Goal: Find specific page/section: Find specific page/section

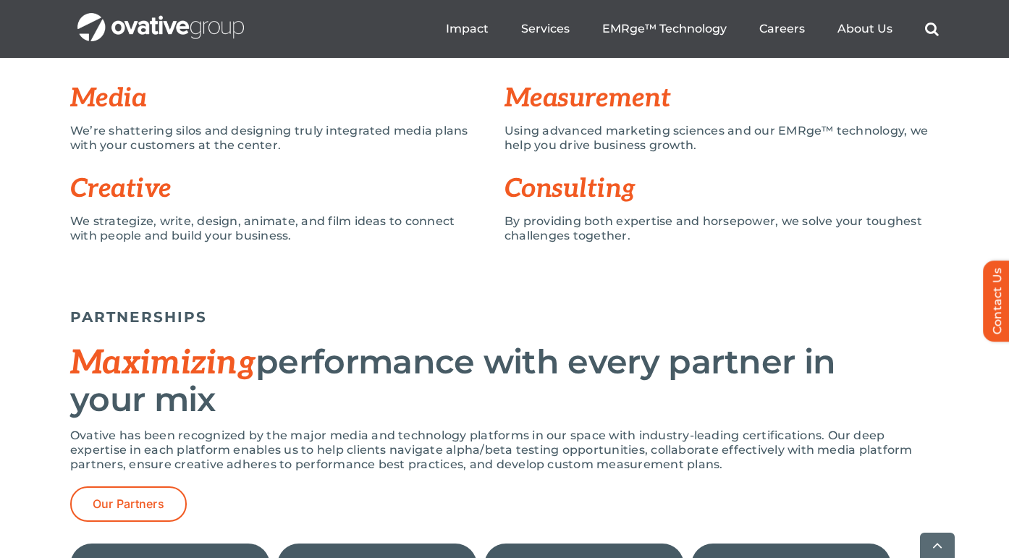
scroll to position [1183, 0]
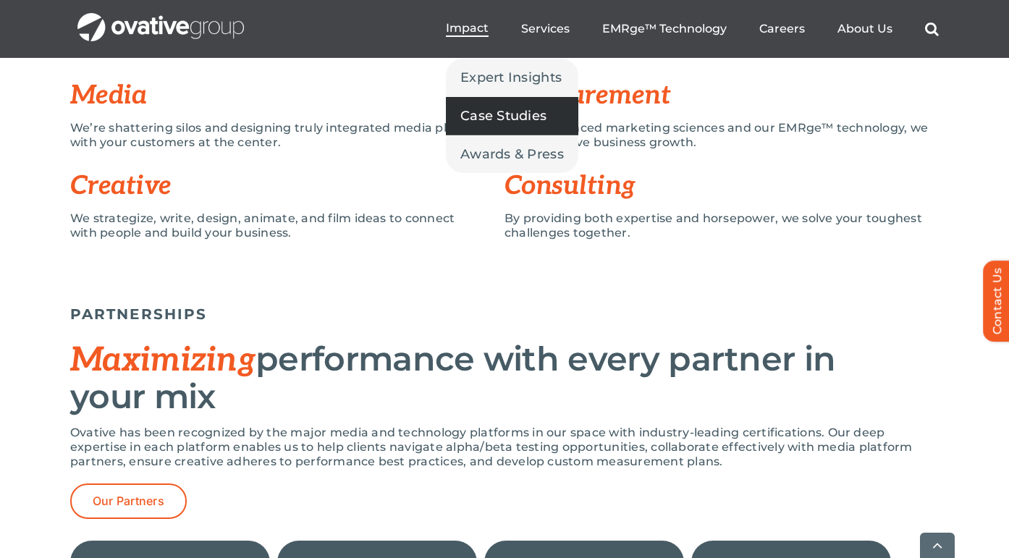
click at [498, 117] on span "Case Studies" at bounding box center [504, 116] width 86 height 20
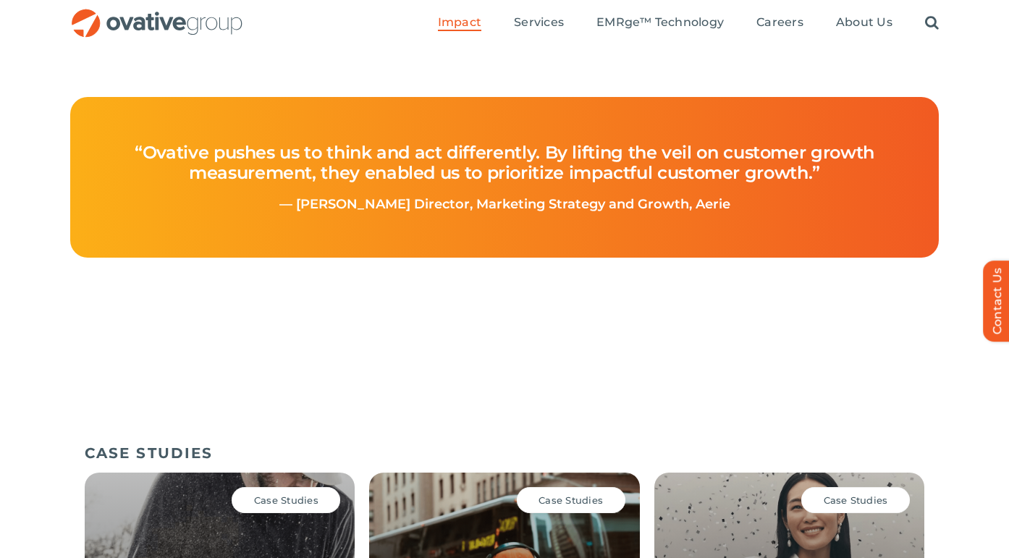
scroll to position [405, 0]
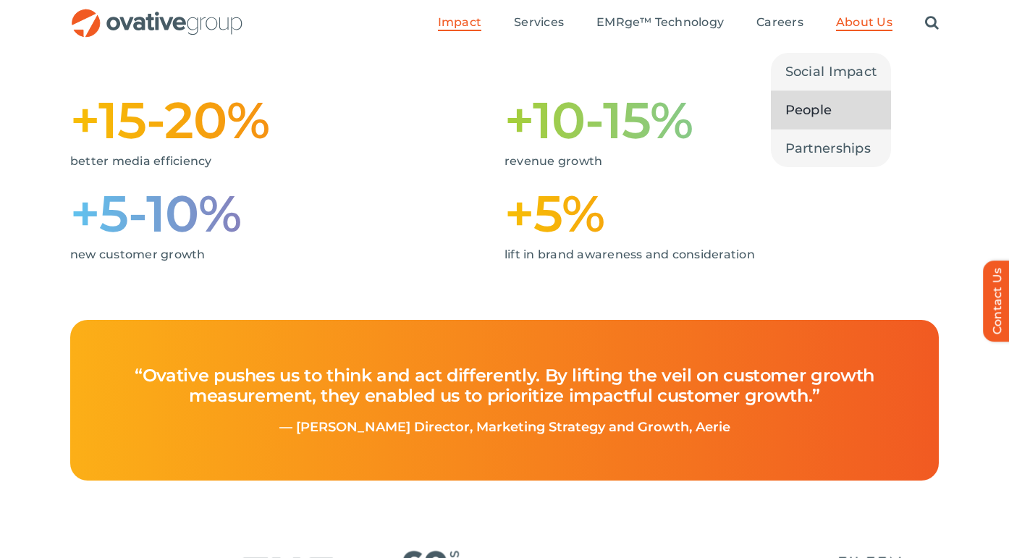
click at [820, 112] on span "People" at bounding box center [809, 110] width 47 height 20
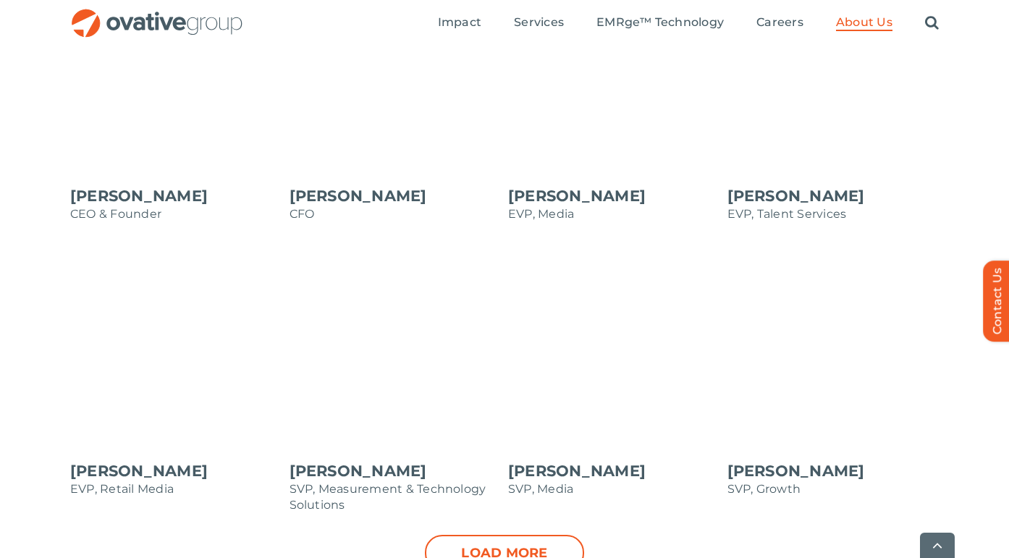
scroll to position [1355, 0]
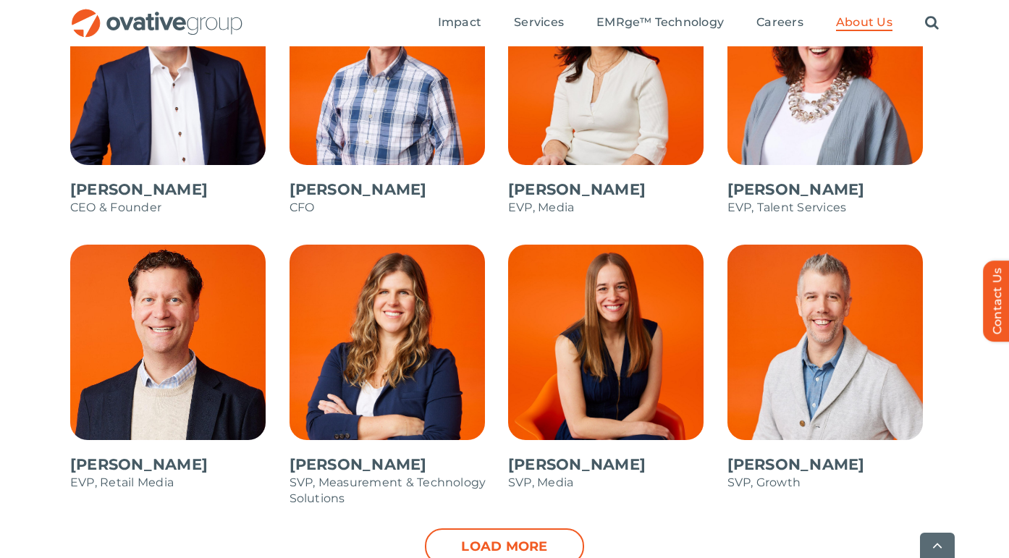
click at [534, 544] on link "Load more" at bounding box center [504, 547] width 159 height 36
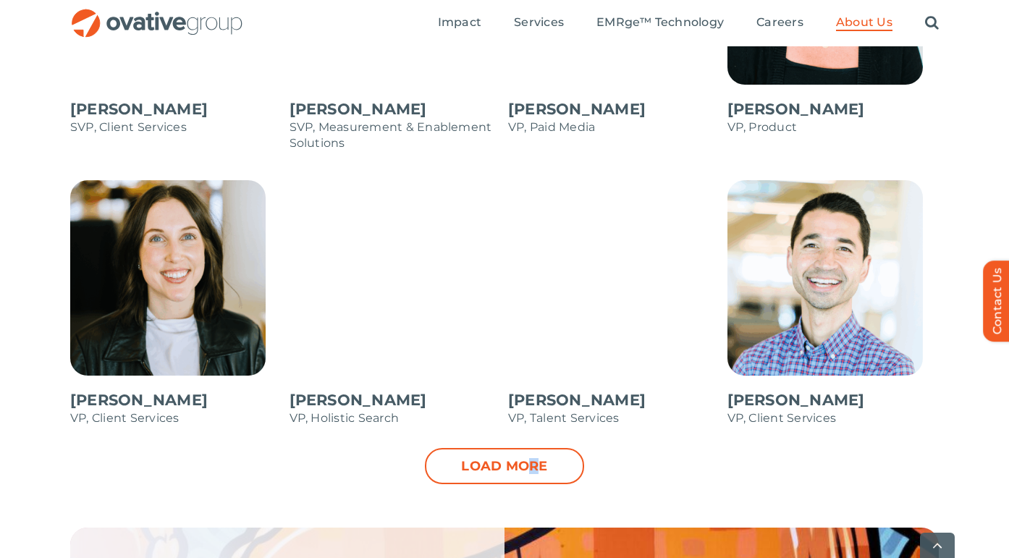
scroll to position [2005, 0]
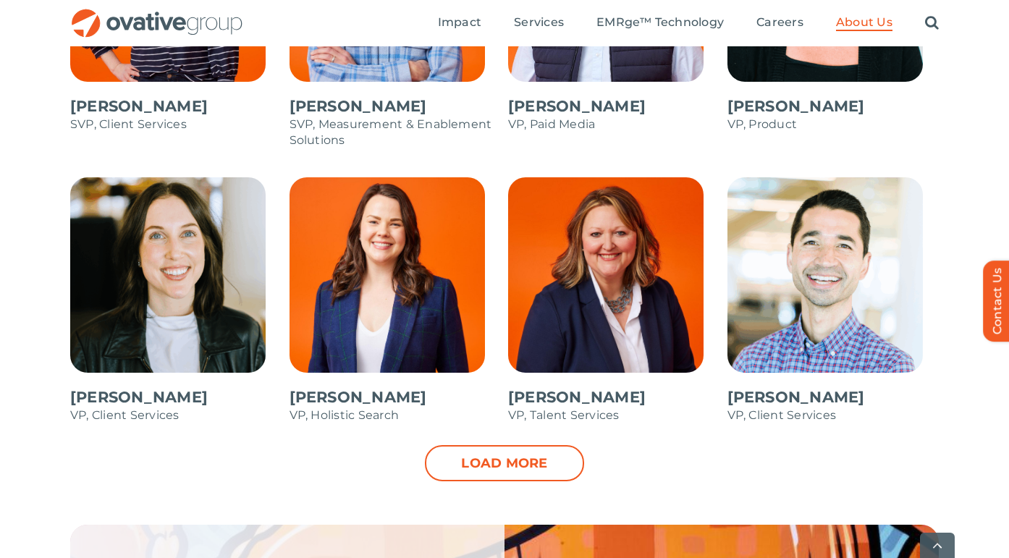
drag, startPoint x: 539, startPoint y: 450, endPoint x: 555, endPoint y: 450, distance: 15.9
click at [539, 450] on link "Load more" at bounding box center [504, 463] width 159 height 36
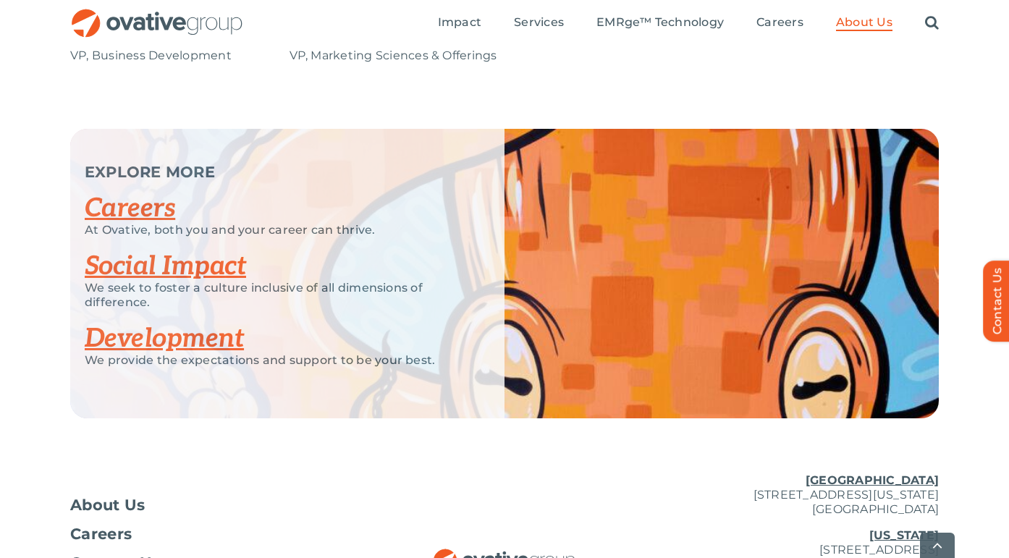
scroll to position [2643, 0]
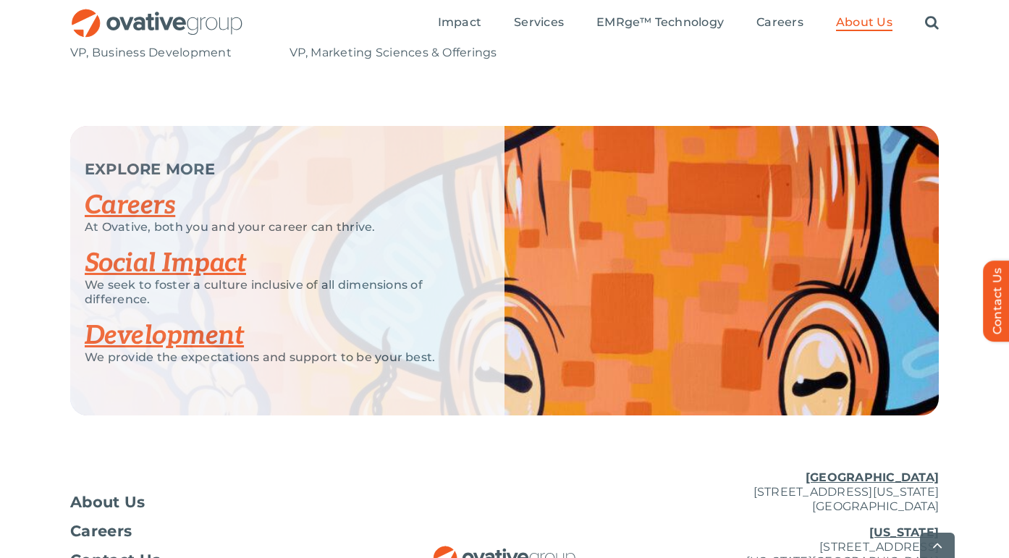
click at [148, 200] on link "Careers" at bounding box center [130, 206] width 91 height 32
